Goal: Task Accomplishment & Management: Use online tool/utility

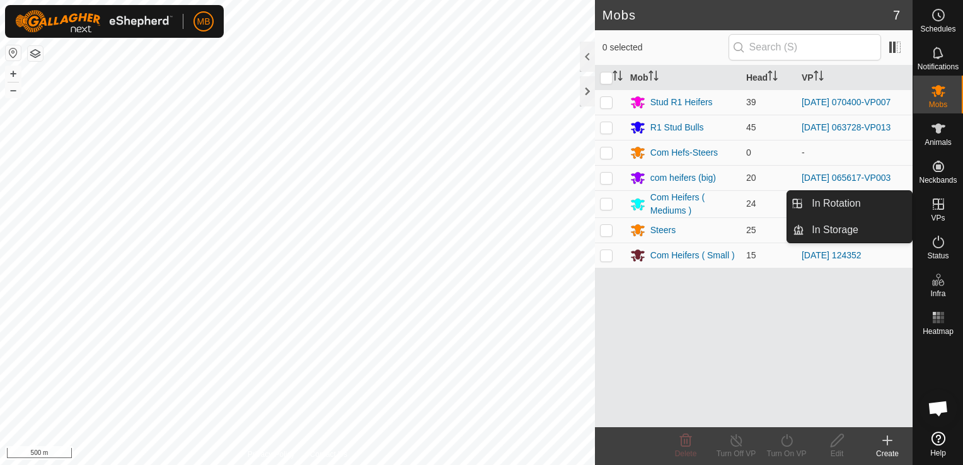
click at [935, 207] on icon at bounding box center [938, 204] width 15 height 15
click at [886, 196] on link "In Rotation" at bounding box center [858, 203] width 108 height 25
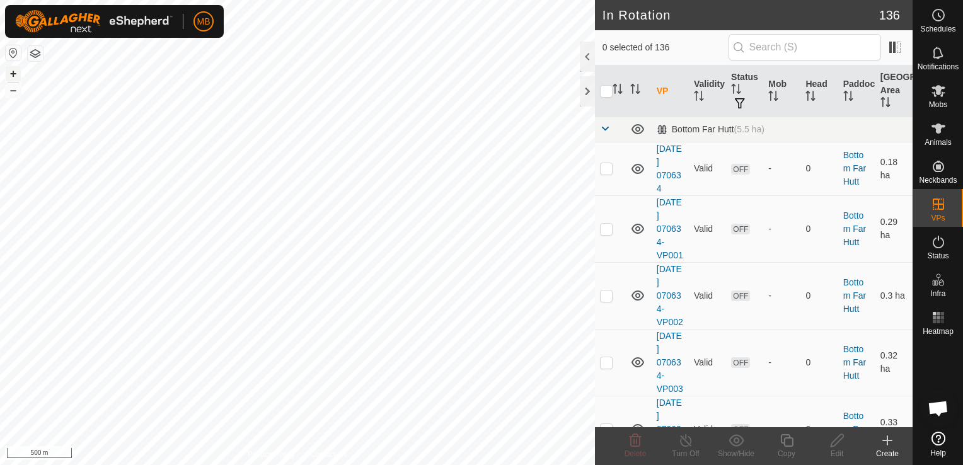
click at [11, 73] on button "+" at bounding box center [13, 73] width 15 height 15
click at [0, 418] on html "MB Schedules Notifications Mobs Animals Neckbands VPs Status Infra Heatmap Help…" at bounding box center [481, 232] width 963 height 465
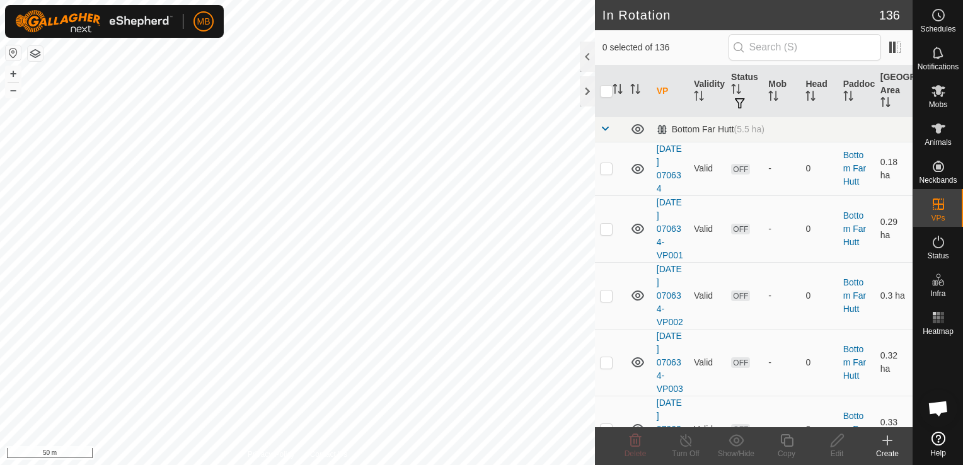
checkbox input "true"
click at [788, 443] on icon at bounding box center [787, 440] width 16 height 15
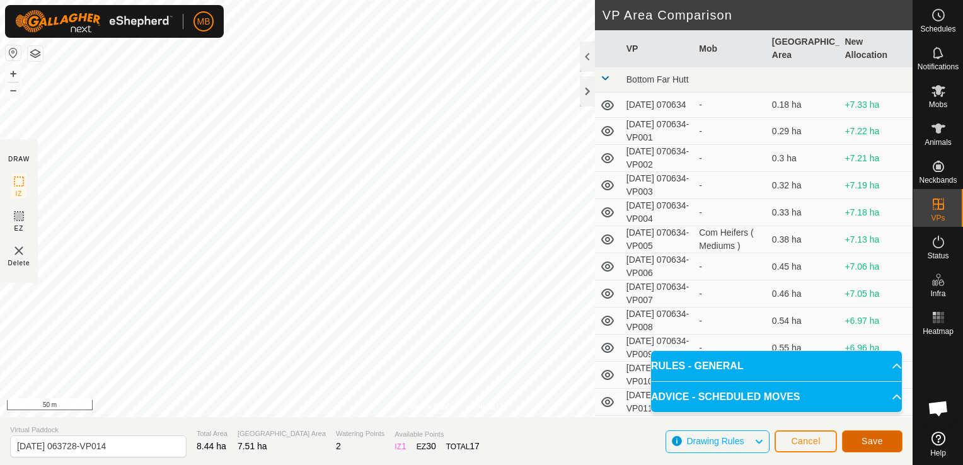
click at [885, 441] on button "Save" at bounding box center [872, 441] width 60 height 22
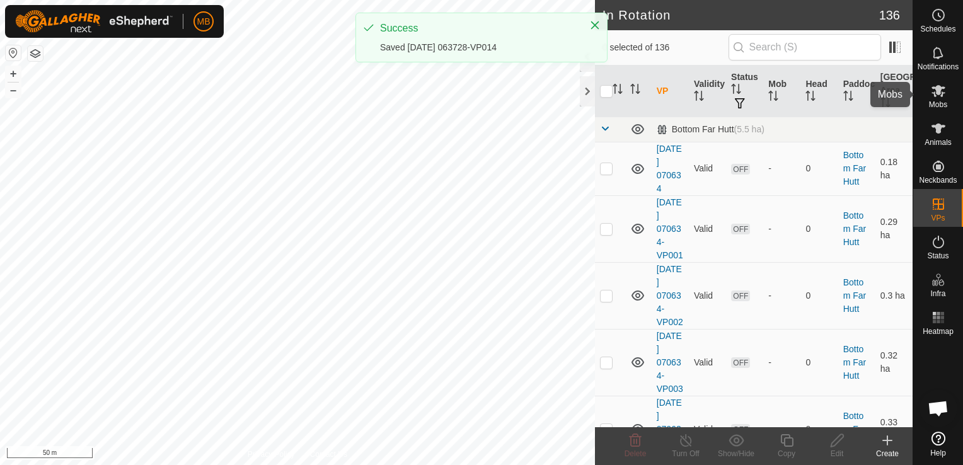
click at [938, 99] on es-mob-svg-icon at bounding box center [938, 91] width 23 height 20
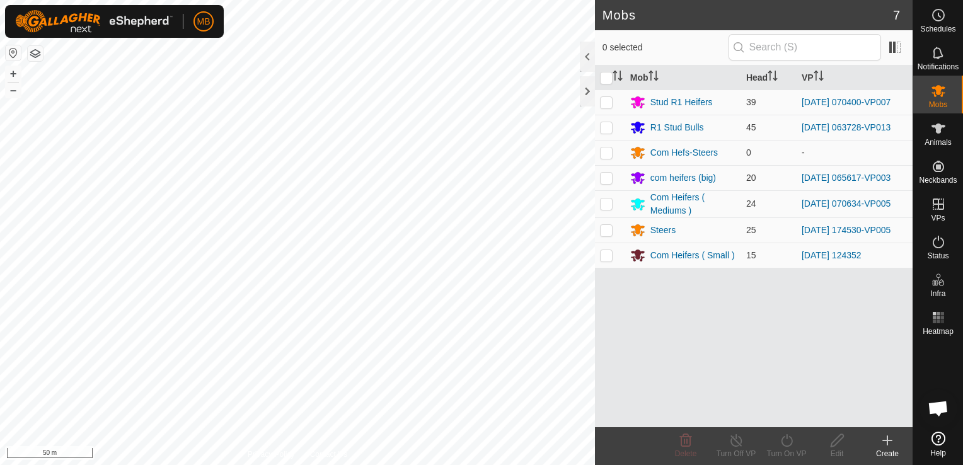
click at [938, 99] on es-mob-svg-icon at bounding box center [938, 91] width 23 height 20
click at [606, 129] on p-checkbox at bounding box center [606, 127] width 13 height 10
checkbox input "true"
click at [789, 446] on icon at bounding box center [786, 440] width 11 height 13
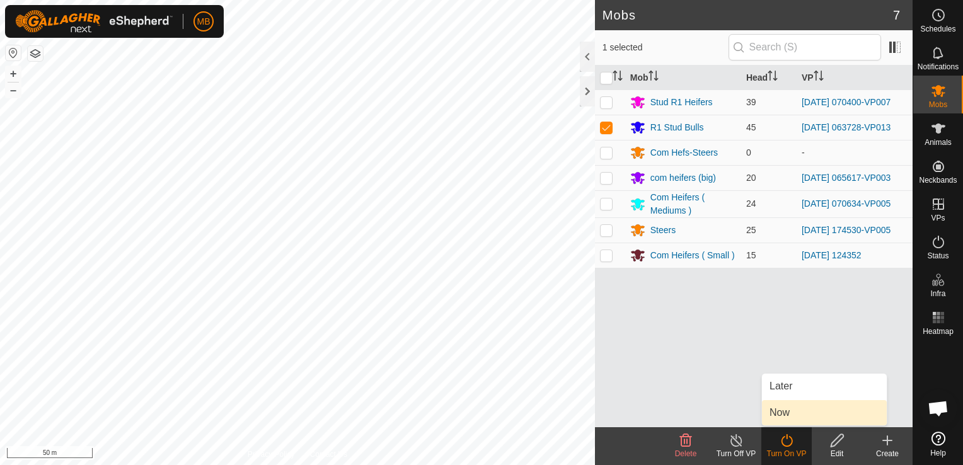
click at [792, 415] on link "Now" at bounding box center [824, 412] width 125 height 25
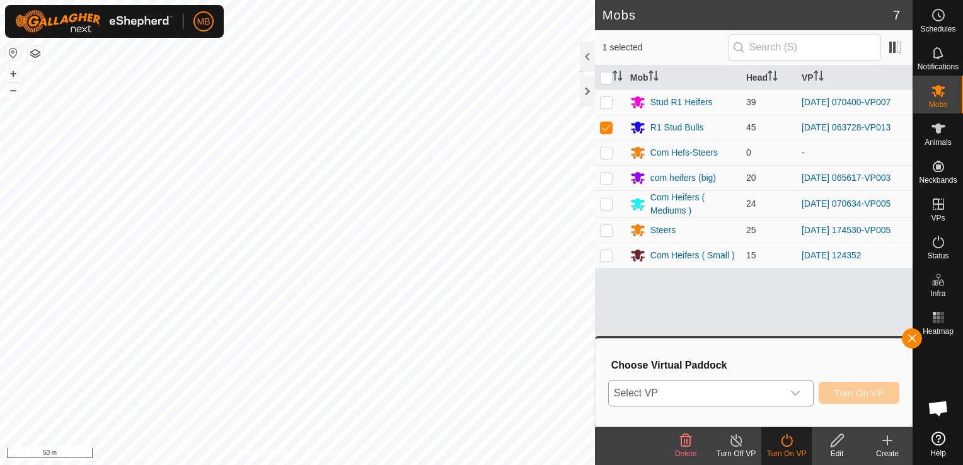
click at [804, 396] on div "dropdown trigger" at bounding box center [795, 393] width 25 height 25
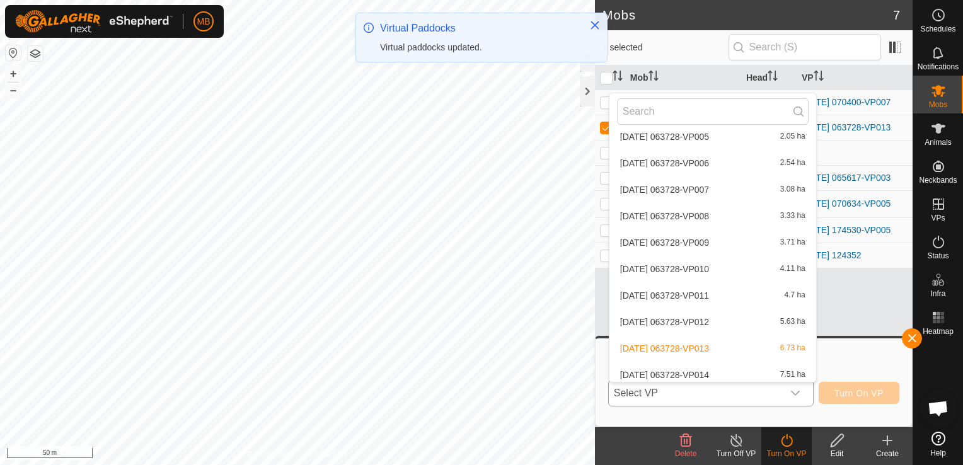
scroll to position [3605, 0]
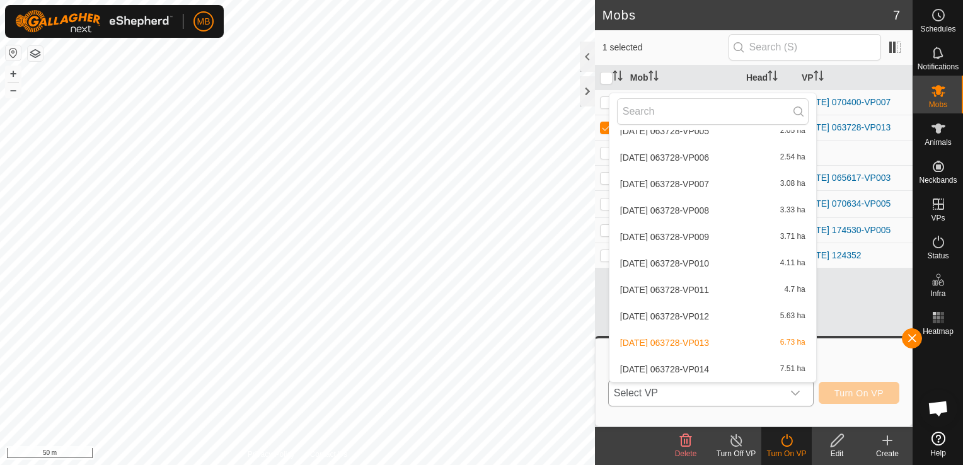
click at [771, 366] on li "[DATE] 063728-VP014 7.51 ha" at bounding box center [712, 369] width 207 height 25
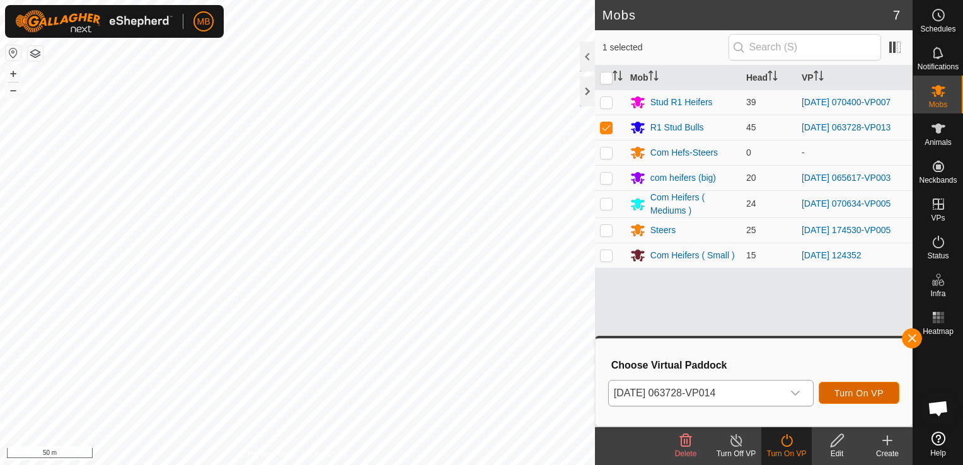
click at [877, 392] on span "Turn On VP" at bounding box center [858, 393] width 49 height 10
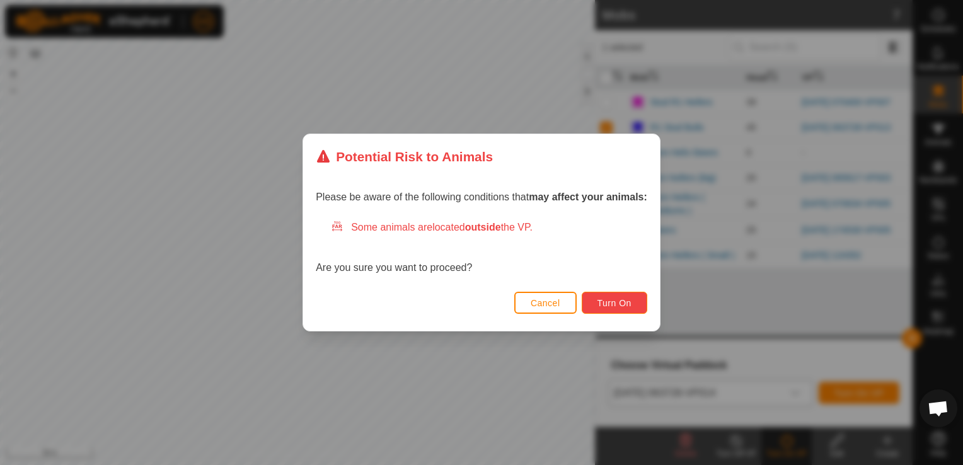
click at [625, 308] on span "Turn On" at bounding box center [614, 303] width 34 height 10
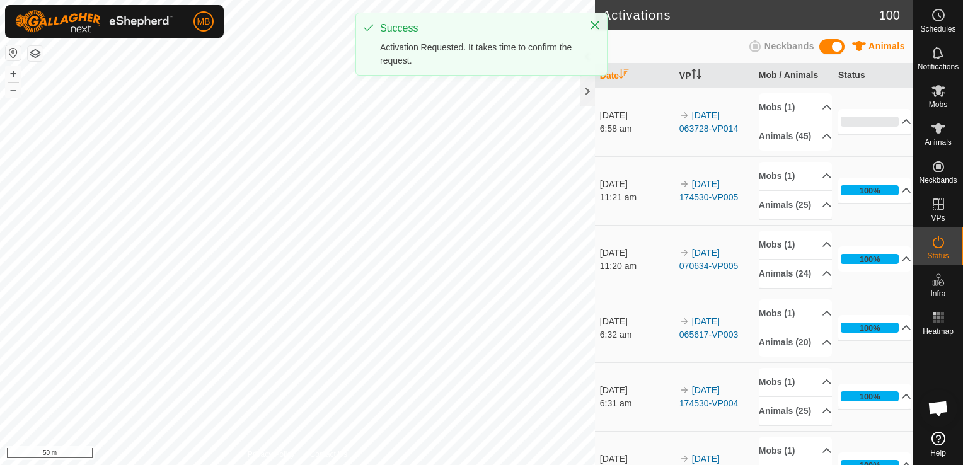
click at [279, 464] on html "MB Schedules Notifications Mobs Animals Neckbands VPs Status Infra Heatmap Help…" at bounding box center [481, 232] width 963 height 465
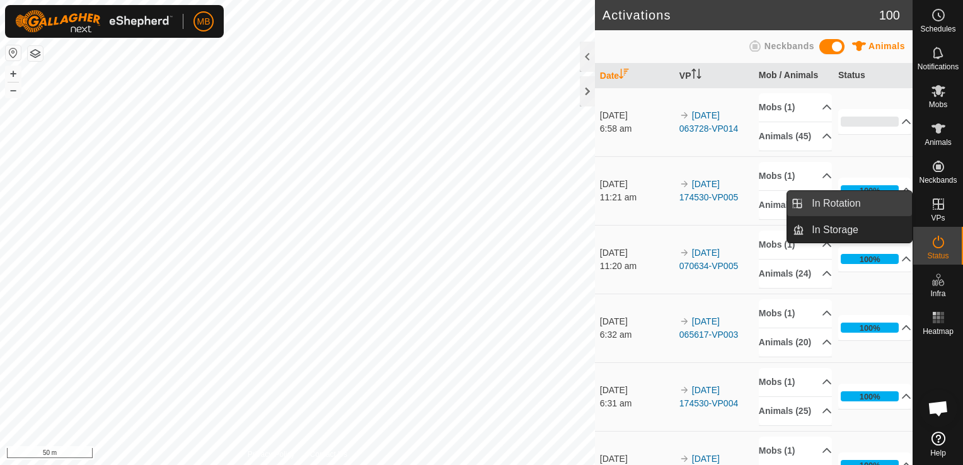
click at [890, 207] on link "In Rotation" at bounding box center [858, 203] width 108 height 25
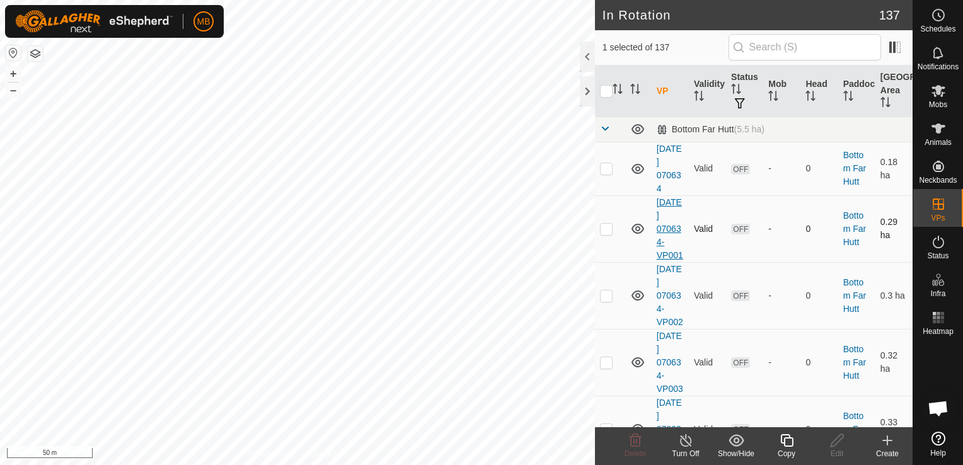
checkbox input "true"
checkbox input "false"
click at [789, 452] on div "Copy" at bounding box center [786, 453] width 50 height 11
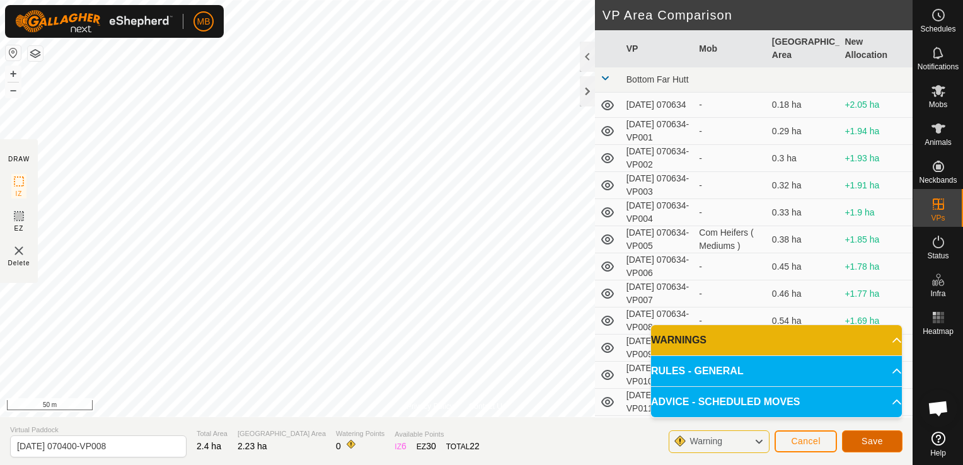
click at [885, 442] on button "Save" at bounding box center [872, 441] width 60 height 22
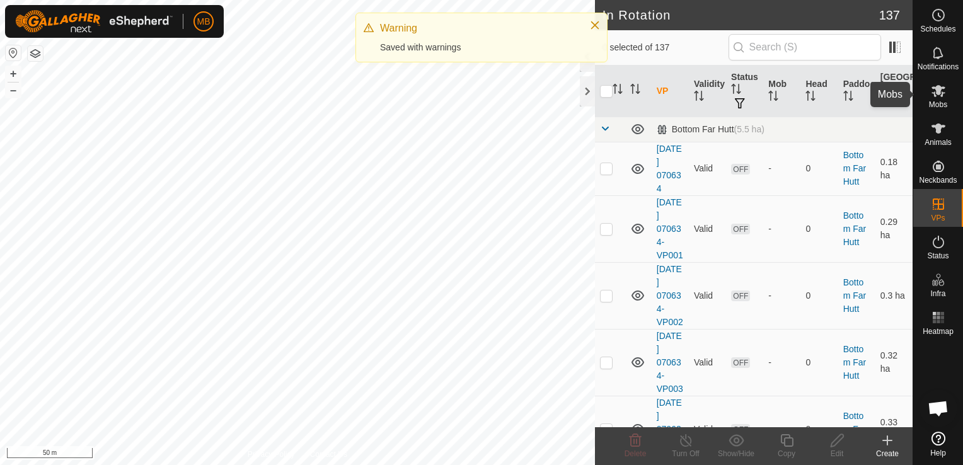
click at [938, 105] on span "Mobs" at bounding box center [938, 105] width 18 height 8
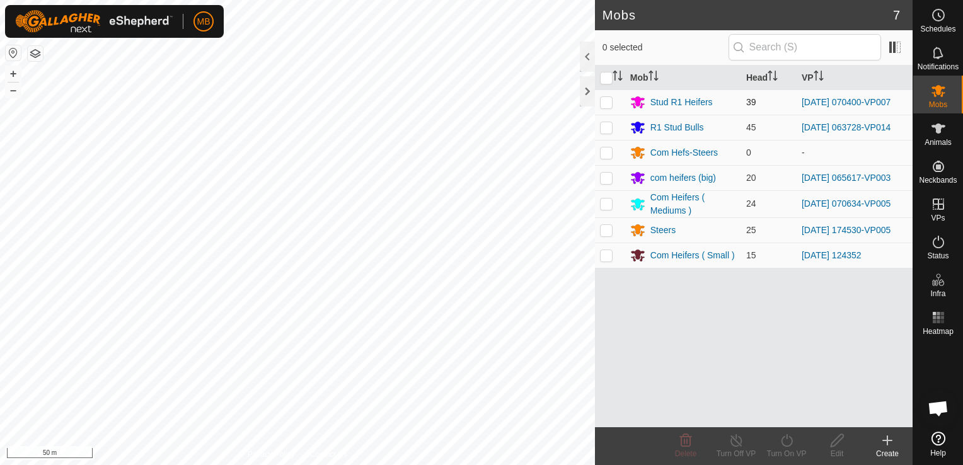
click at [603, 101] on p-checkbox at bounding box center [606, 102] width 13 height 10
checkbox input "true"
click at [790, 449] on div "Turn On VP" at bounding box center [786, 453] width 50 height 11
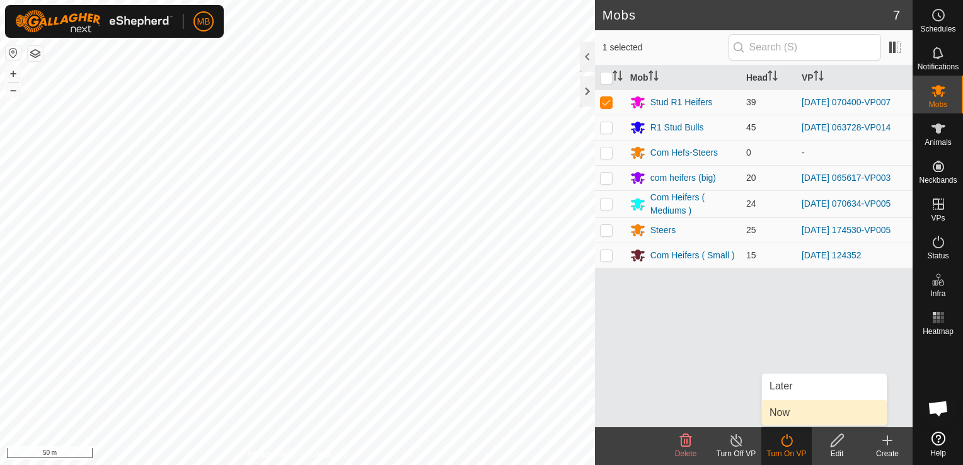
click at [798, 415] on link "Now" at bounding box center [824, 412] width 125 height 25
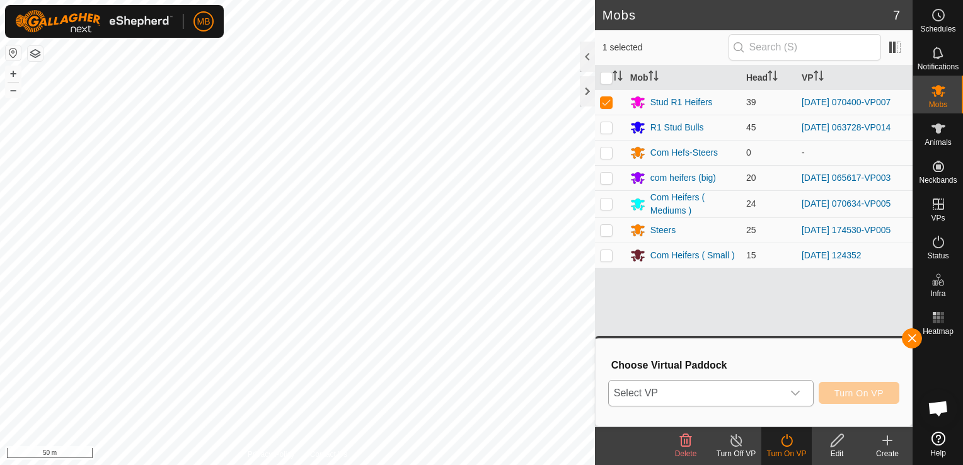
click at [800, 386] on div "dropdown trigger" at bounding box center [795, 393] width 25 height 25
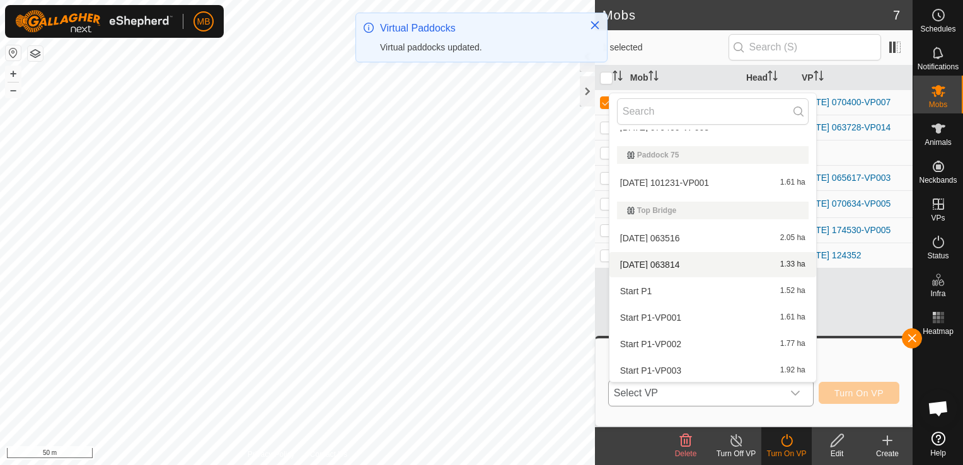
scroll to position [2878, 0]
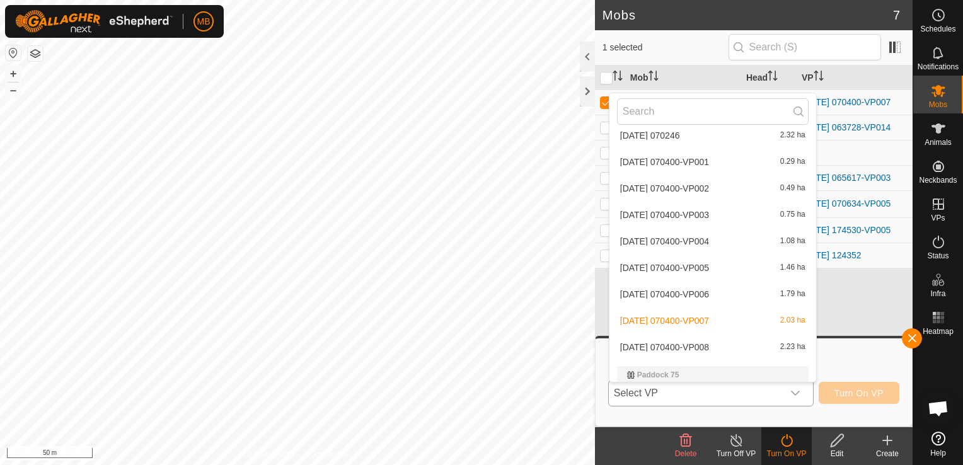
click at [715, 341] on li "[DATE] 070400-VP008 2.23 ha" at bounding box center [712, 347] width 207 height 25
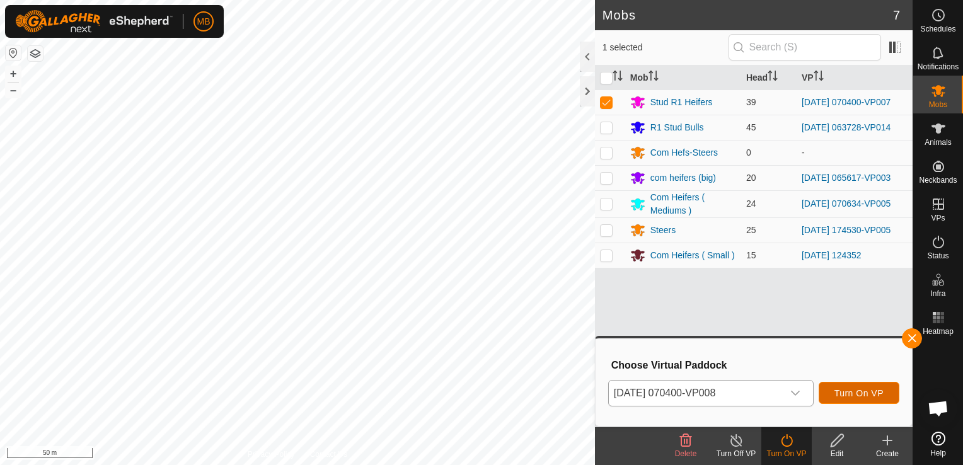
click at [861, 390] on span "Turn On VP" at bounding box center [858, 393] width 49 height 10
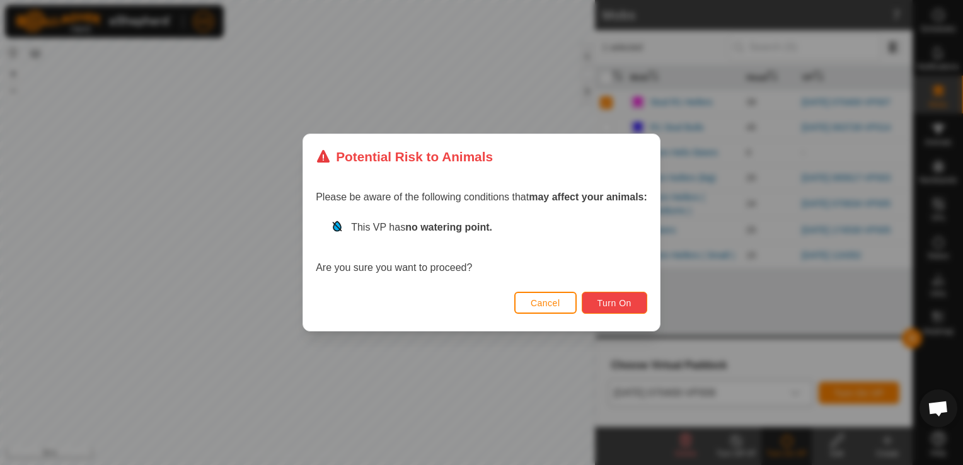
click at [628, 304] on span "Turn On" at bounding box center [614, 303] width 34 height 10
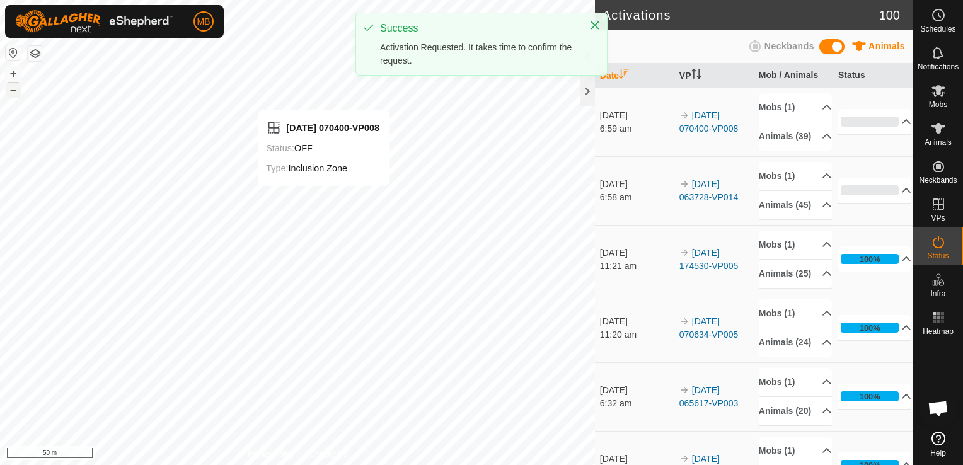
click at [15, 90] on button "–" at bounding box center [13, 90] width 15 height 15
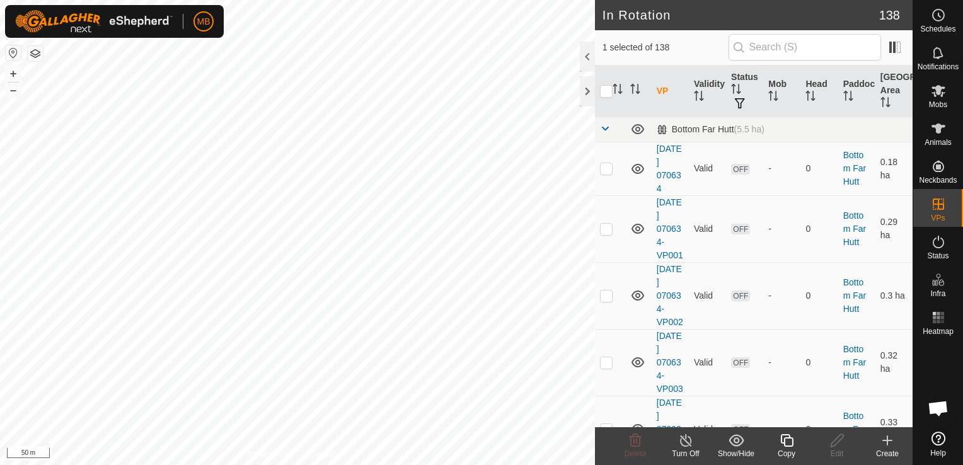
click at [786, 445] on icon at bounding box center [787, 440] width 16 height 15
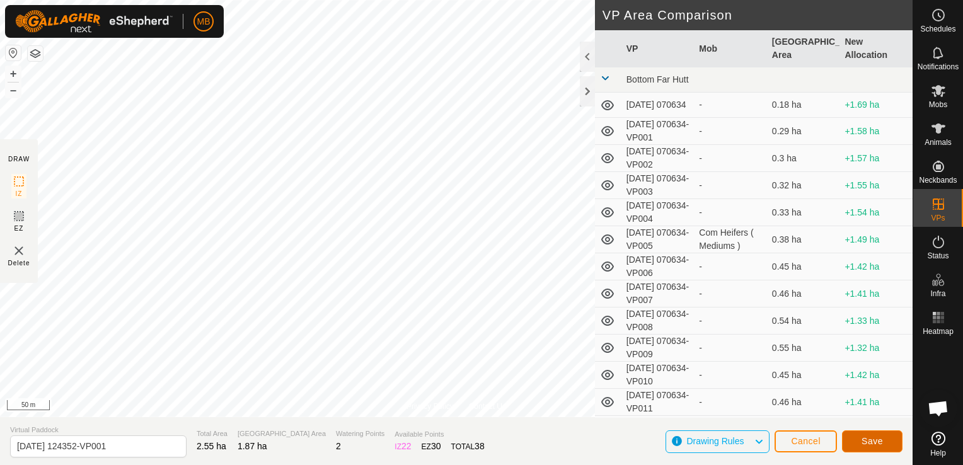
click at [855, 442] on button "Save" at bounding box center [872, 441] width 60 height 22
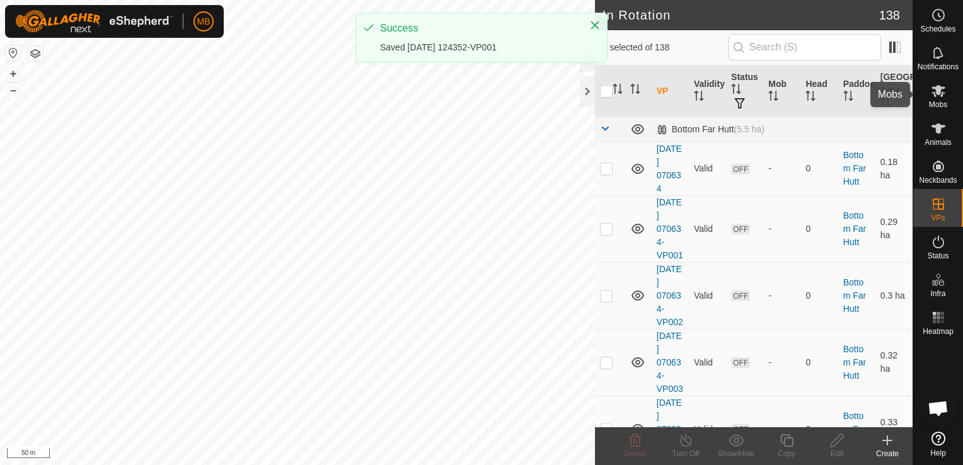
click at [938, 98] on es-mob-svg-icon at bounding box center [938, 91] width 23 height 20
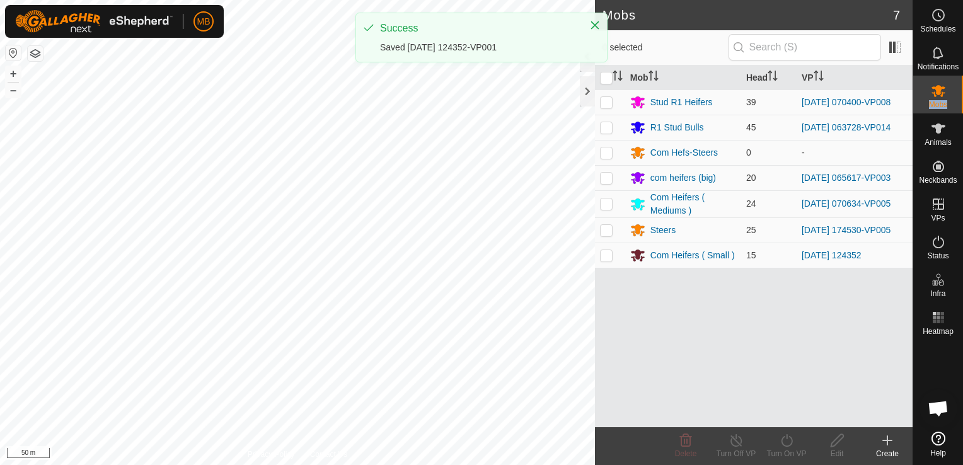
click at [938, 98] on es-mob-svg-icon at bounding box center [938, 91] width 23 height 20
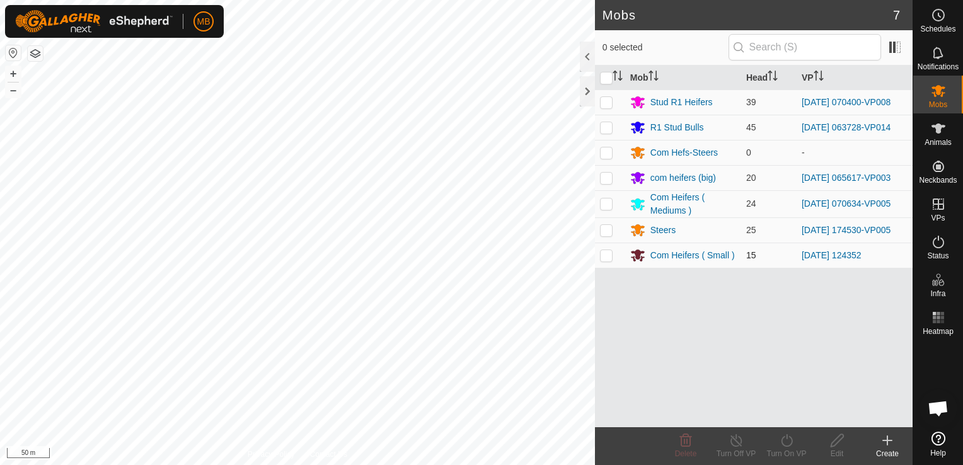
click at [601, 262] on td at bounding box center [610, 255] width 30 height 25
checkbox input "true"
click at [783, 457] on div "Turn On VP" at bounding box center [786, 453] width 50 height 11
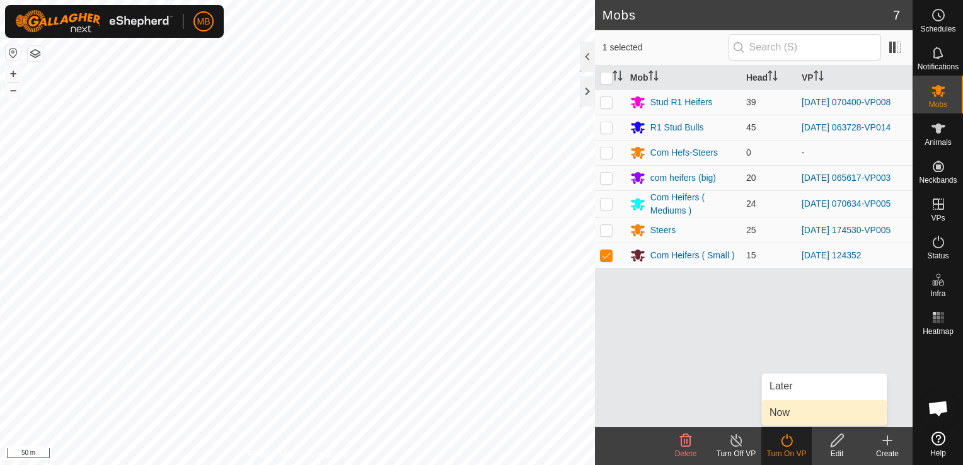
click at [790, 410] on link "Now" at bounding box center [824, 412] width 125 height 25
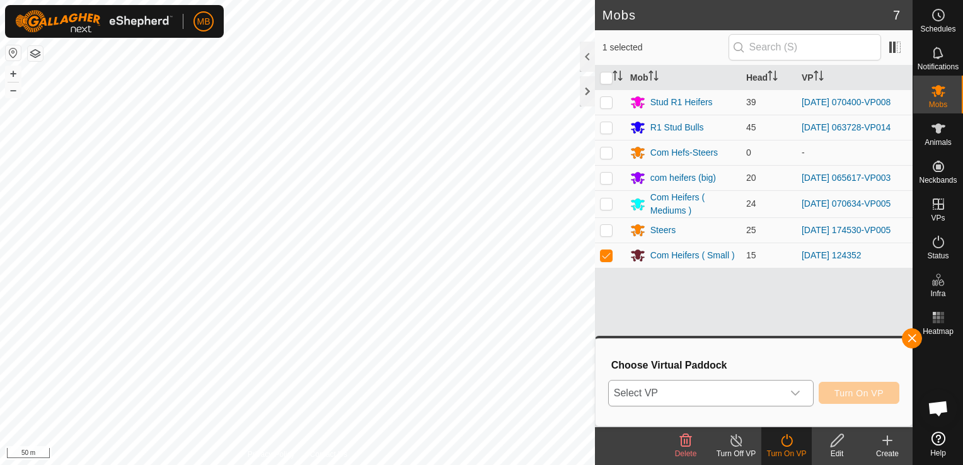
click at [797, 393] on icon "dropdown trigger" at bounding box center [795, 393] width 9 height 5
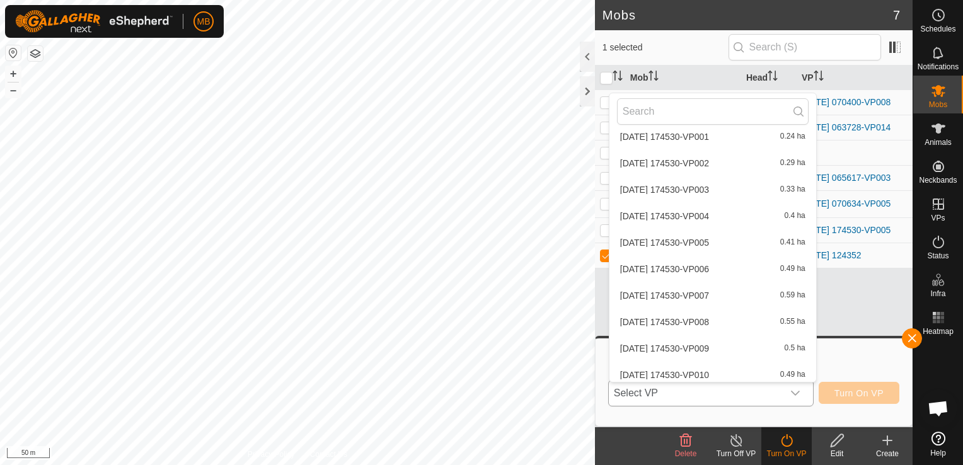
scroll to position [454, 0]
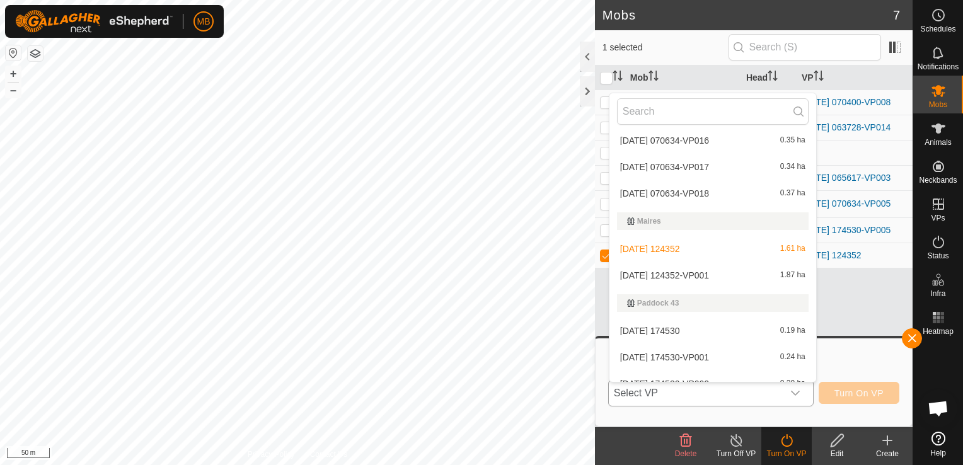
click at [717, 274] on li "[DATE] 124352-VP001 1.87 ha" at bounding box center [712, 275] width 207 height 25
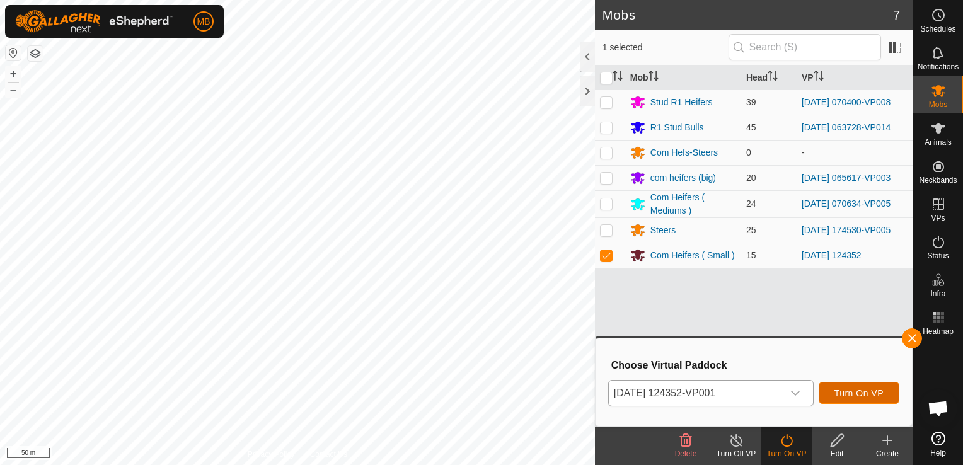
click at [870, 392] on span "Turn On VP" at bounding box center [858, 393] width 49 height 10
